Goal: Find specific page/section: Find specific page/section

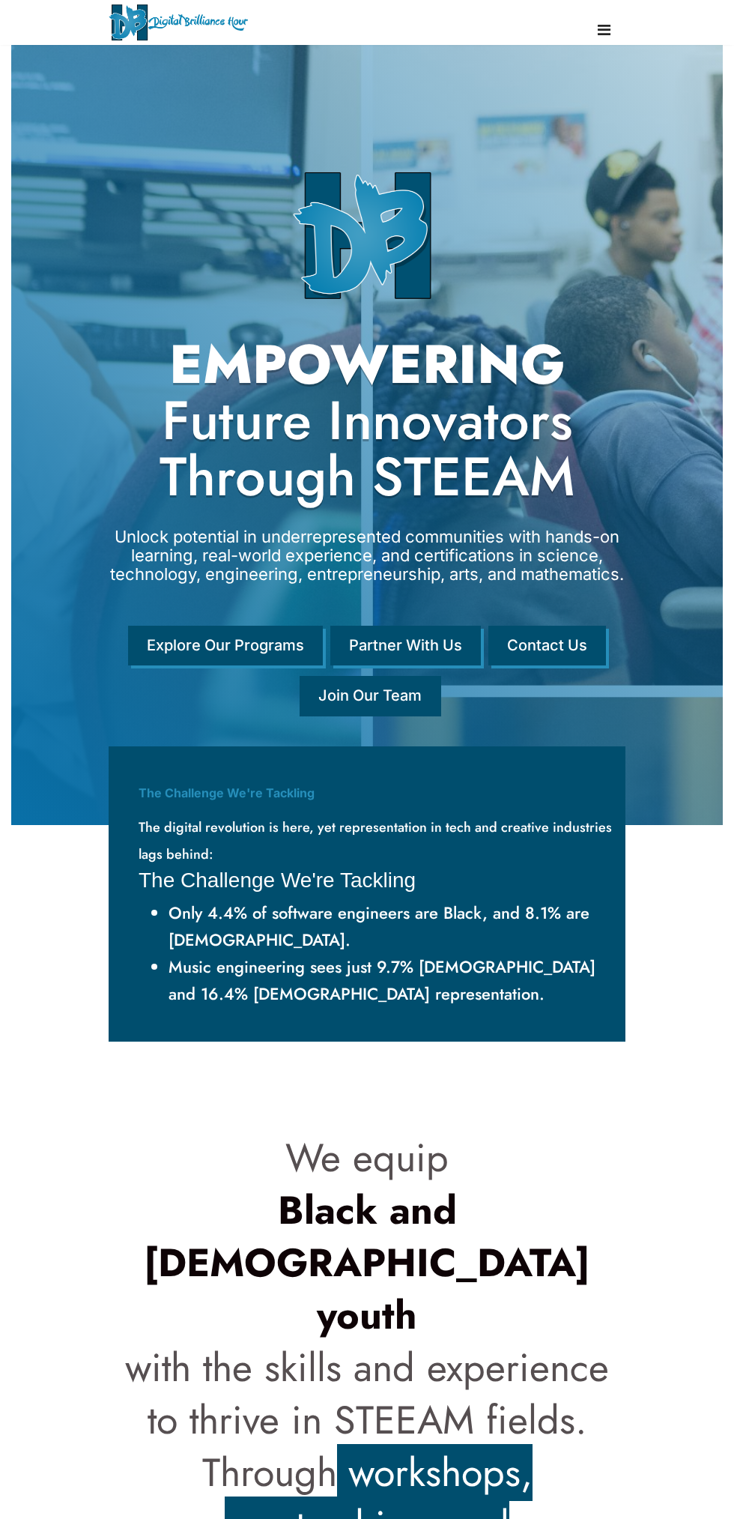
click at [396, 711] on link "Join Our Team" at bounding box center [370, 696] width 141 height 40
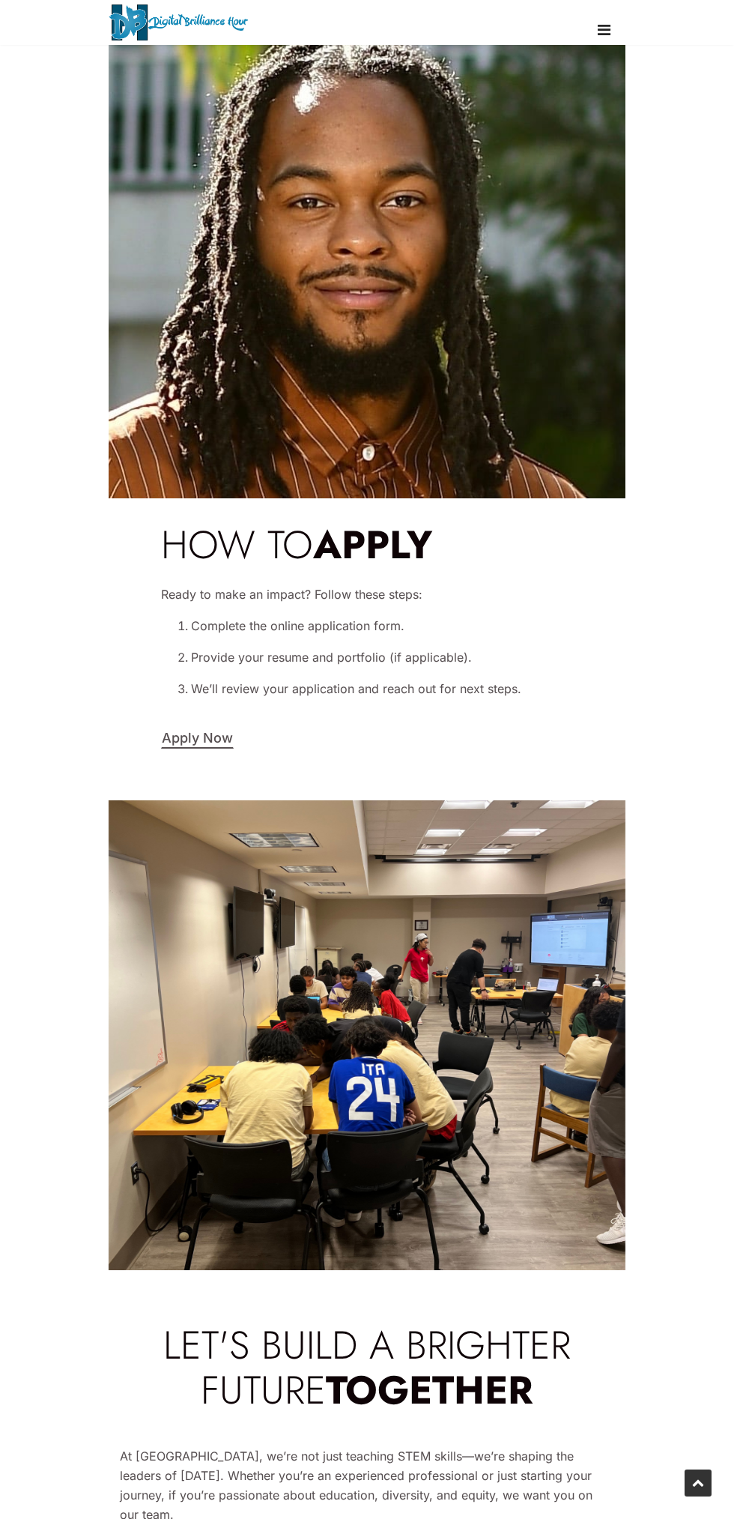
scroll to position [6039, 0]
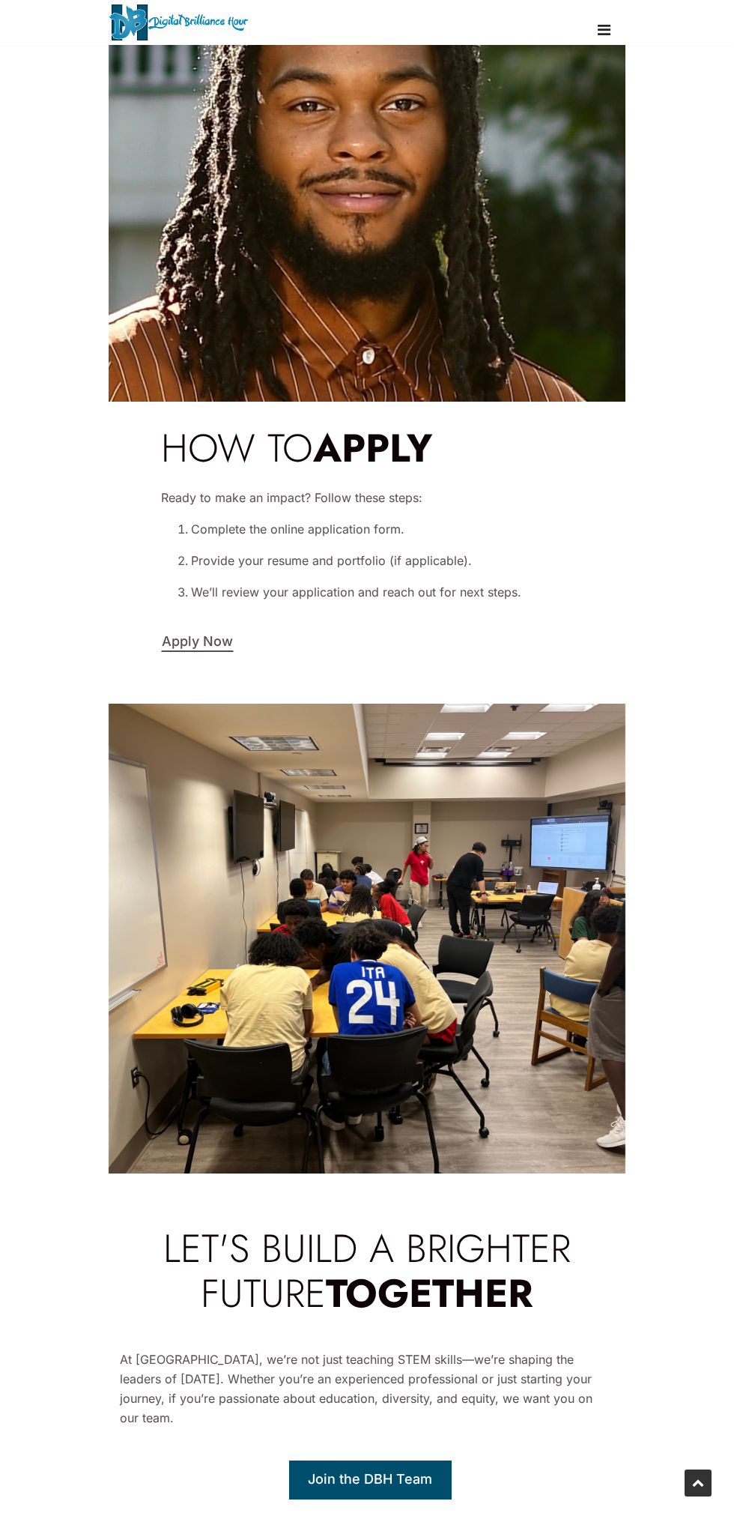
click at [378, 1461] on link "Join the DBH Team" at bounding box center [370, 1480] width 162 height 38
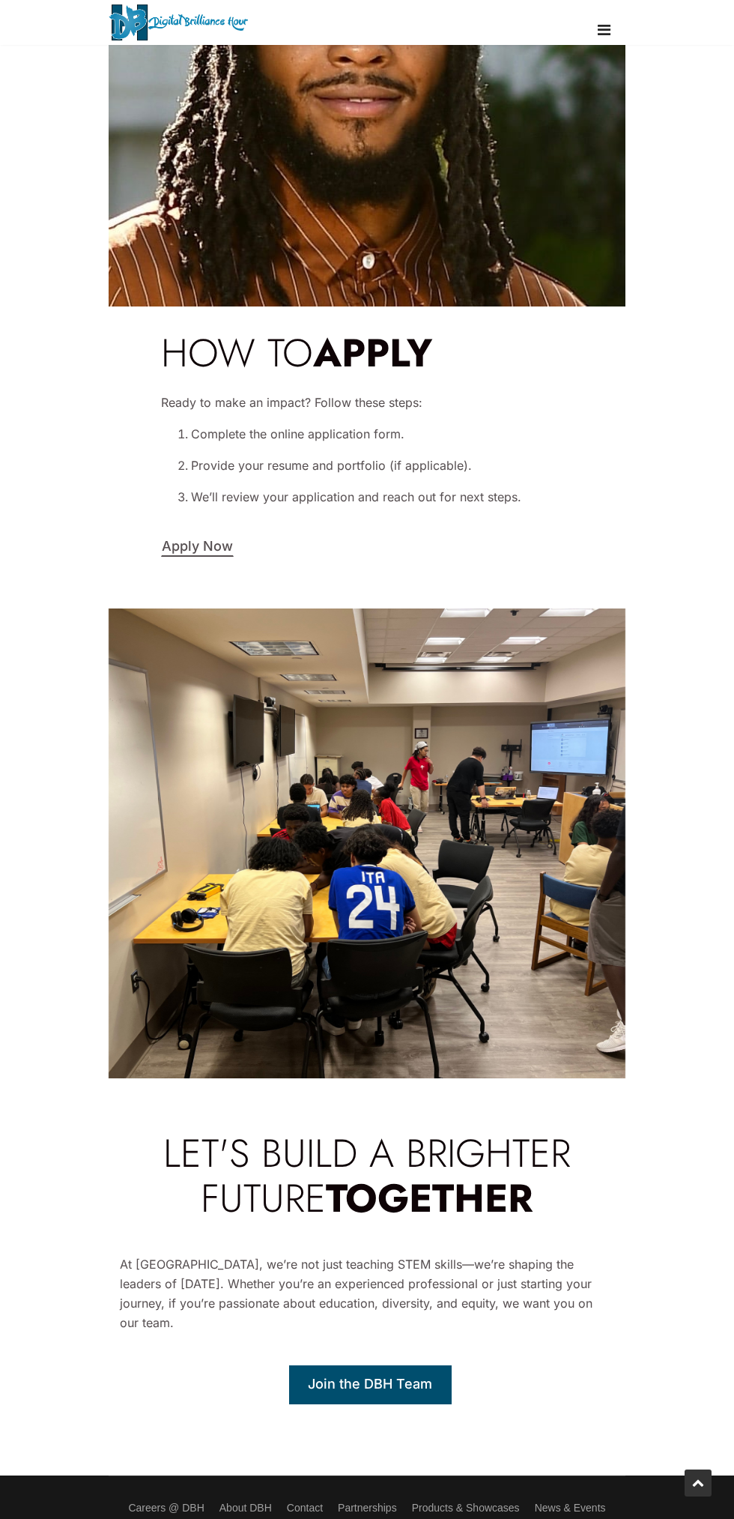
scroll to position [6143, 0]
